Goal: Check status: Check status

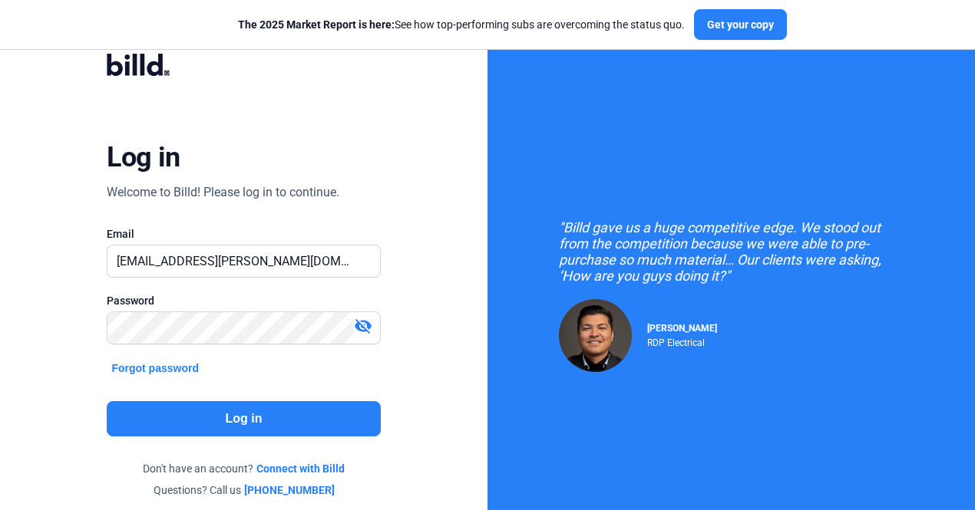
click at [244, 414] on button "Log in" at bounding box center [243, 418] width 273 height 35
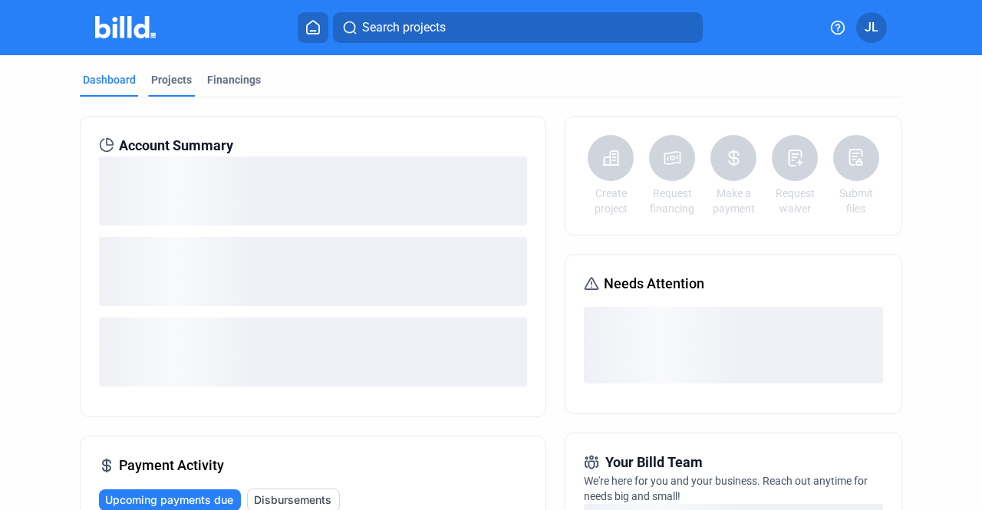
click at [178, 78] on div "Projects" at bounding box center [171, 79] width 41 height 15
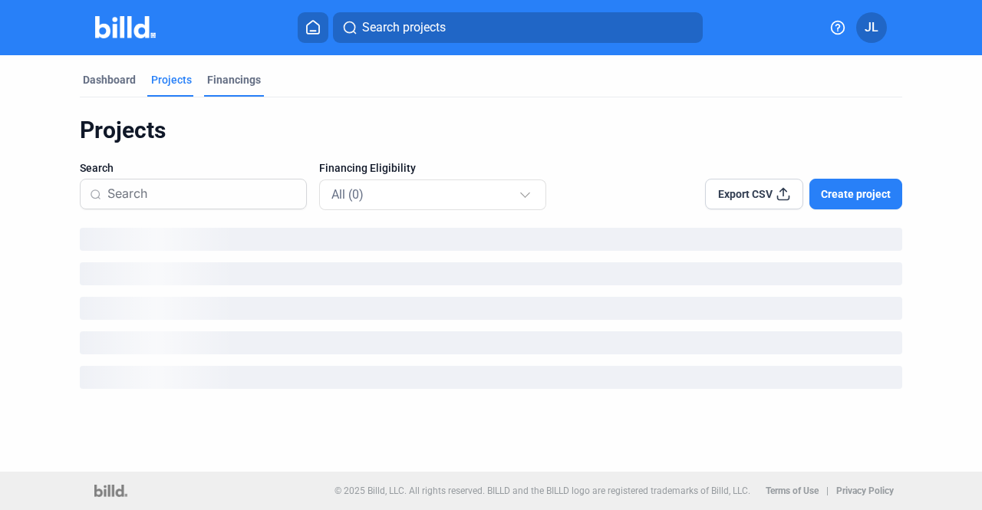
click at [256, 81] on div "Financings" at bounding box center [234, 79] width 54 height 15
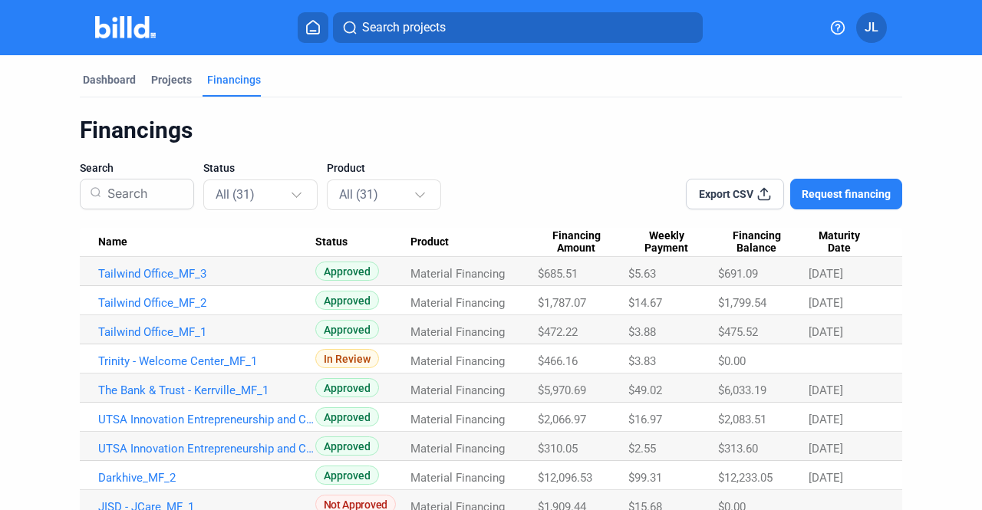
click at [840, 240] on span "Maturity Date" at bounding box center [839, 242] width 61 height 26
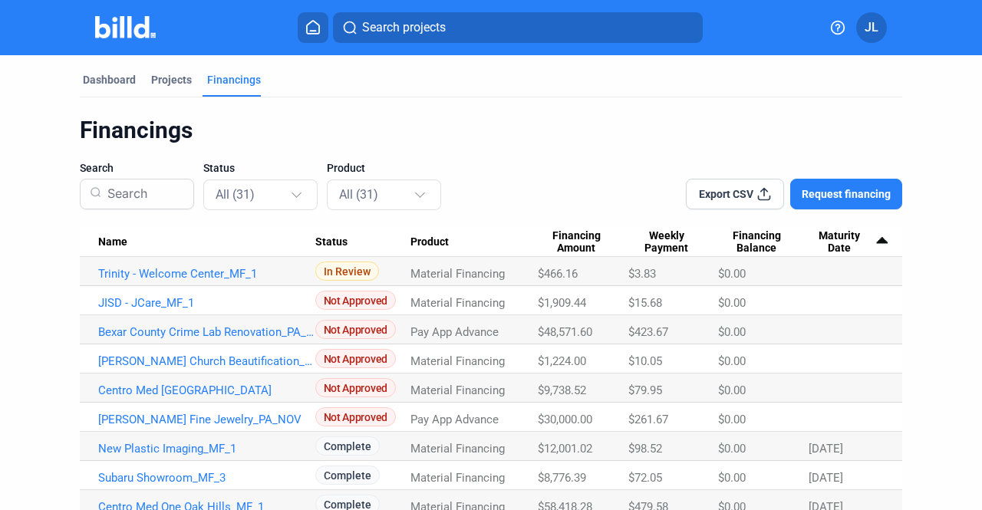
click at [817, 239] on span "Maturity Date" at bounding box center [839, 242] width 61 height 26
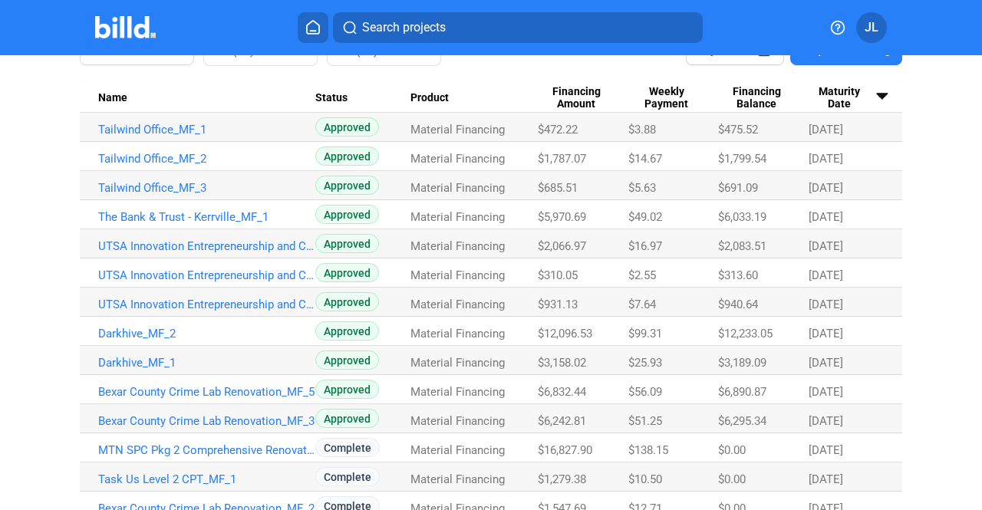
scroll to position [77, 0]
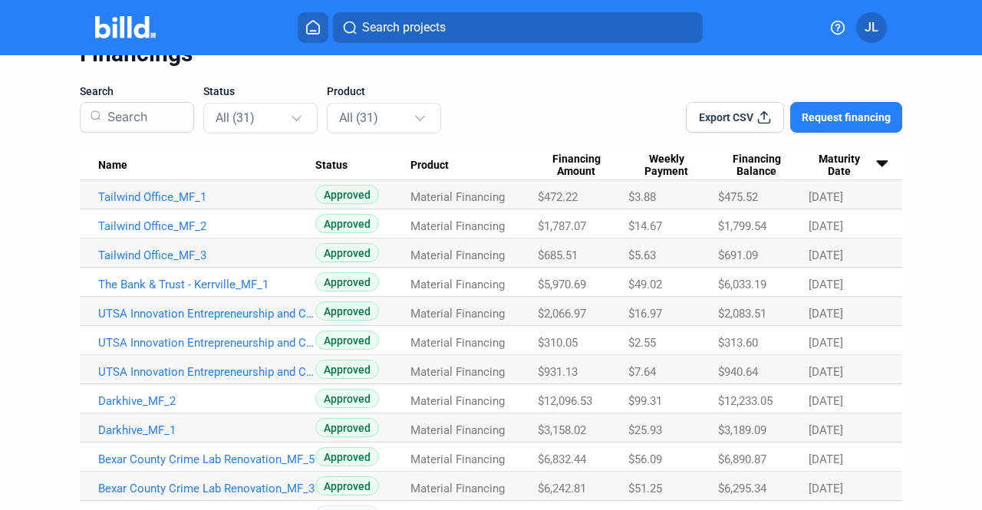
click at [757, 168] on span "Financing Balance" at bounding box center [756, 166] width 77 height 26
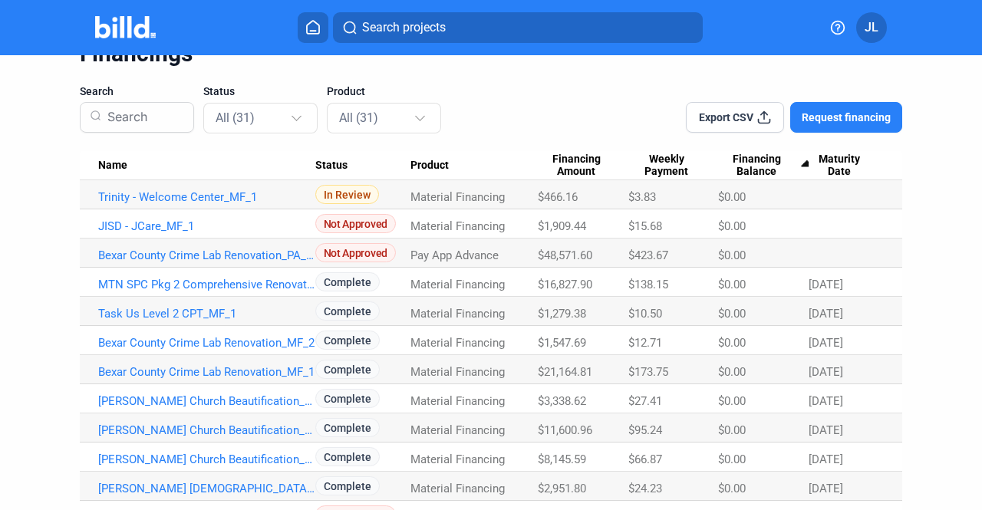
click at [757, 167] on span "Financing Balance" at bounding box center [756, 166] width 77 height 26
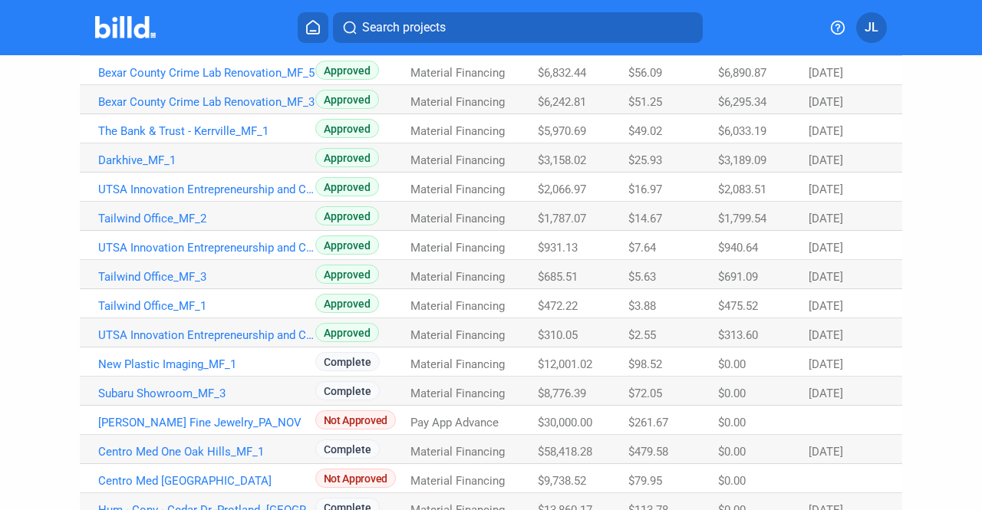
scroll to position [154, 0]
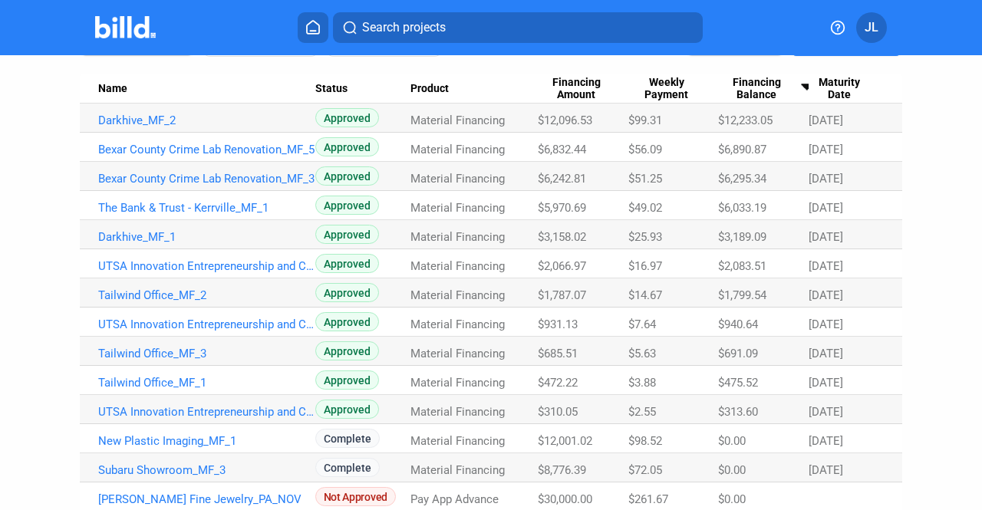
drag, startPoint x: 818, startPoint y: 84, endPoint x: 820, endPoint y: 95, distance: 11.6
click at [818, 84] on span "Maturity Date" at bounding box center [839, 89] width 61 height 26
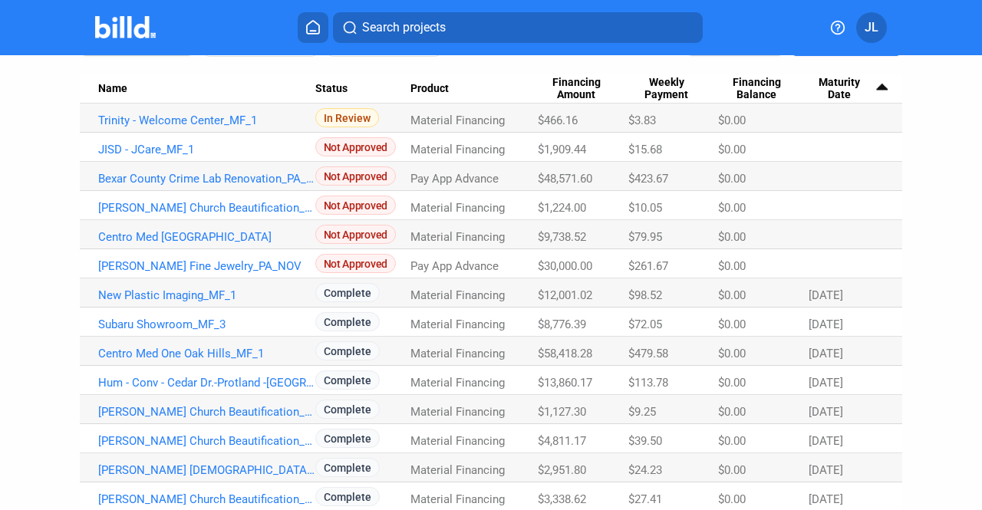
click at [826, 79] on span "Maturity Date" at bounding box center [839, 89] width 61 height 26
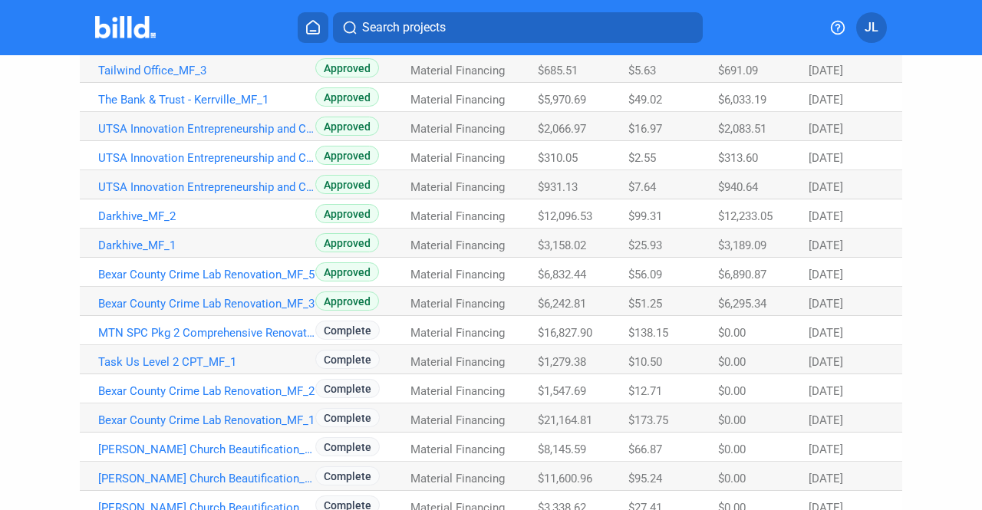
scroll to position [0, 0]
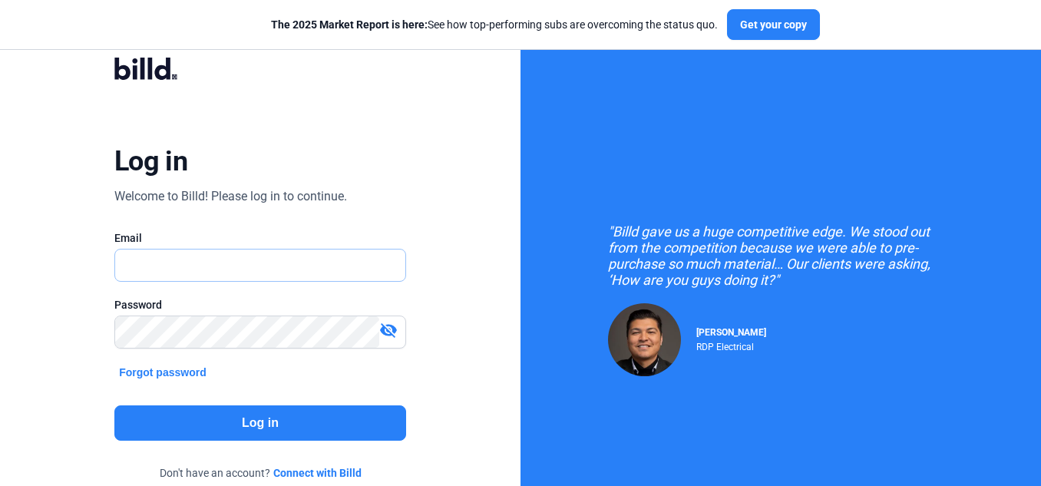
type input "[EMAIL_ADDRESS][PERSON_NAME][DOMAIN_NAME]"
click at [233, 409] on button "Log in" at bounding box center [260, 422] width 292 height 35
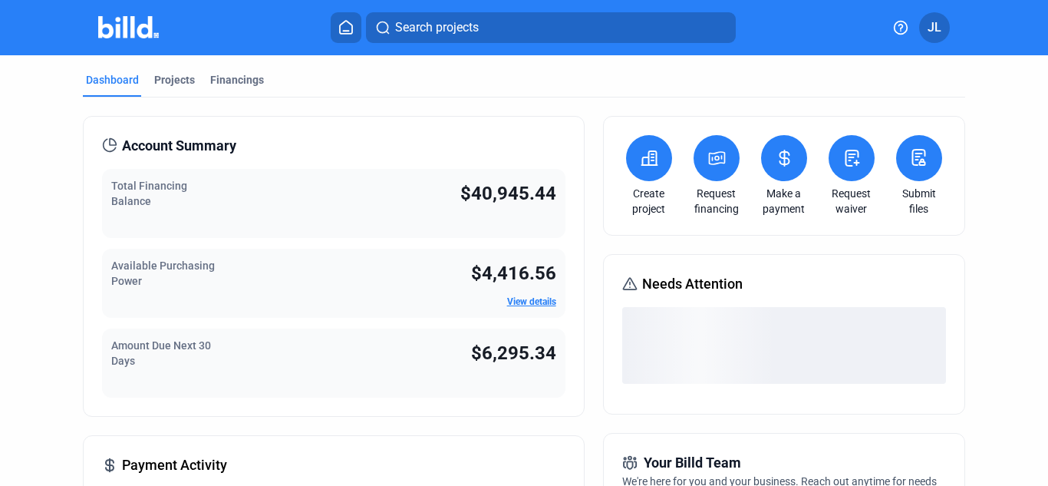
click at [220, 81] on div "Financings" at bounding box center [237, 79] width 54 height 15
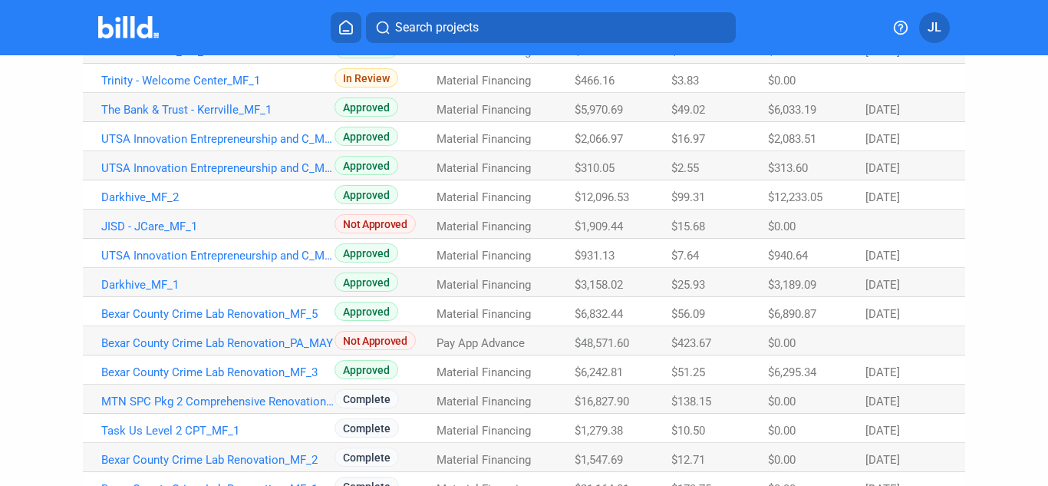
scroll to position [154, 0]
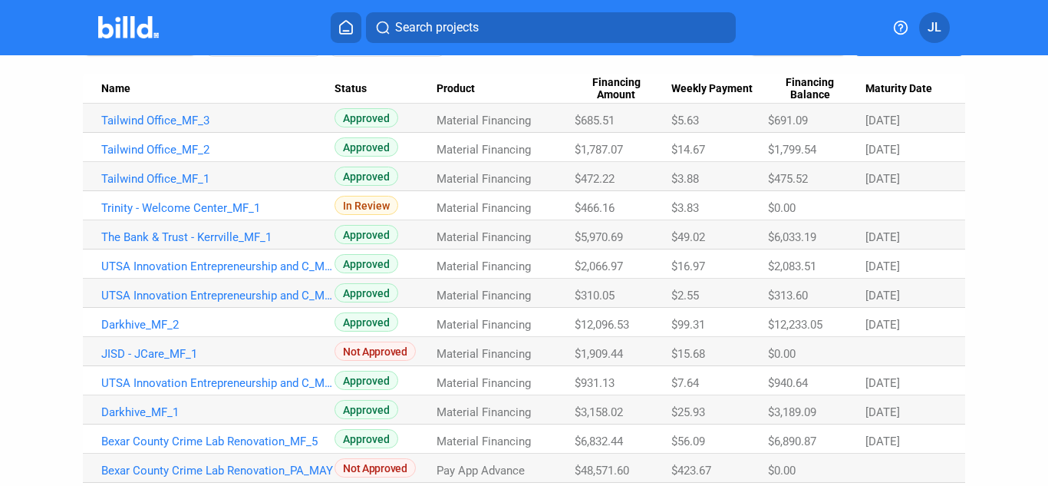
click at [897, 87] on span "Maturity Date" at bounding box center [899, 89] width 67 height 14
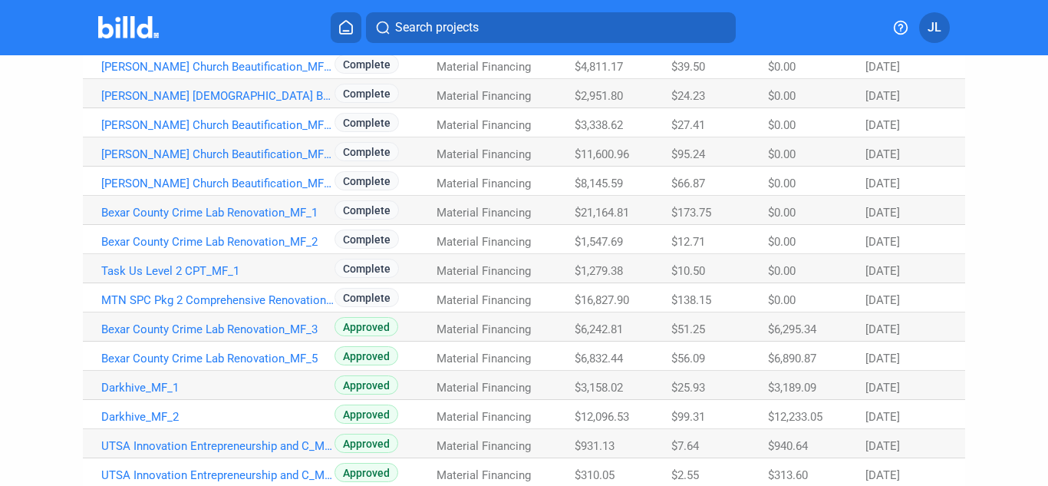
scroll to position [537, 0]
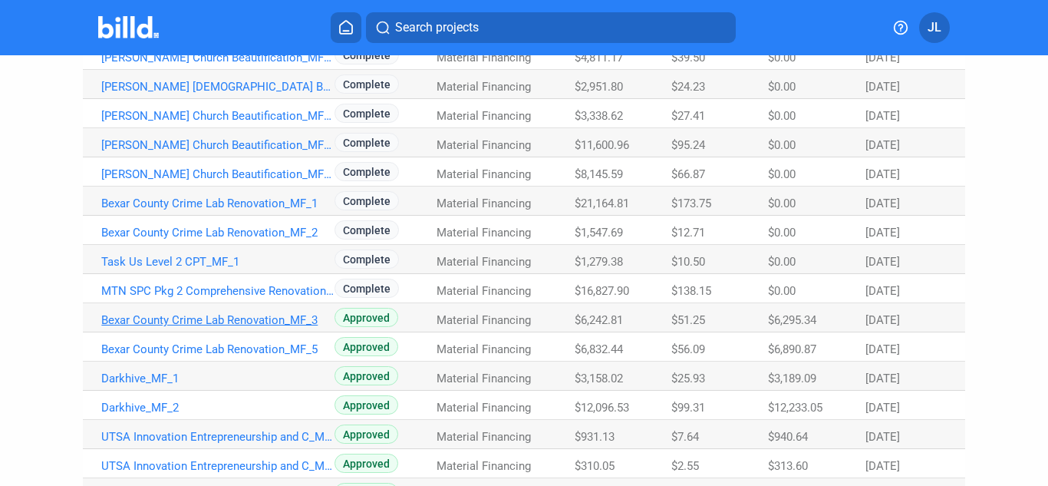
click at [216, 319] on link "Bexar County Crime Lab Renovation_MF_3" at bounding box center [217, 320] width 233 height 14
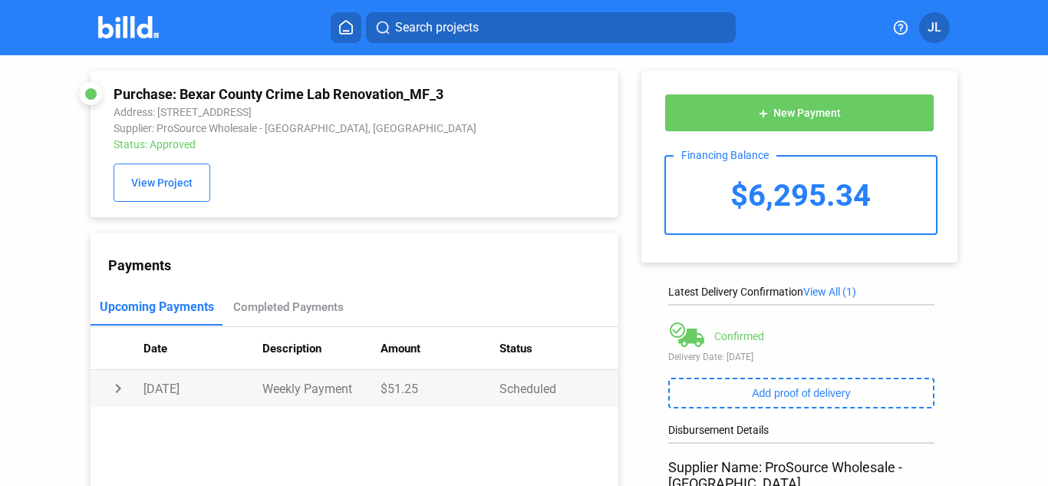
click at [119, 397] on td "chevron_right" at bounding box center [117, 388] width 53 height 37
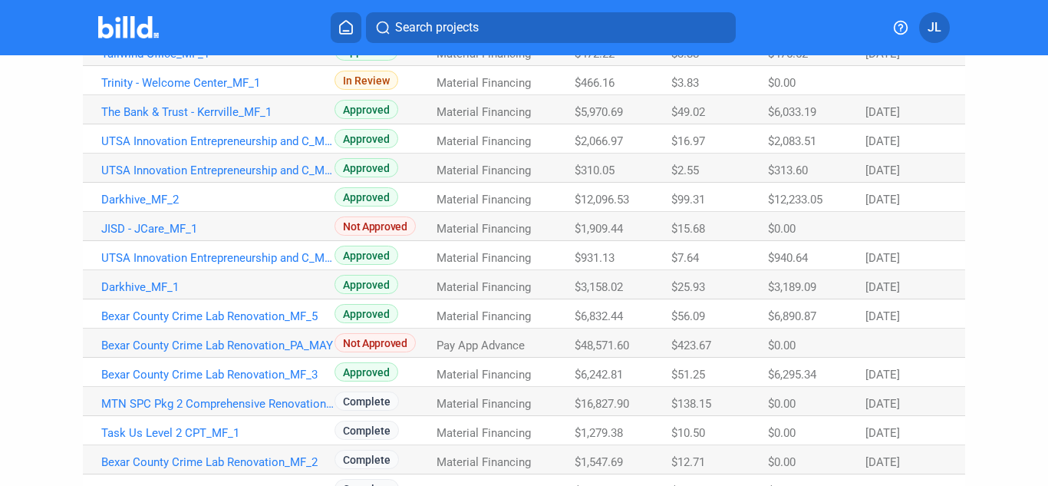
scroll to position [230, 0]
